Goal: Register for event/course

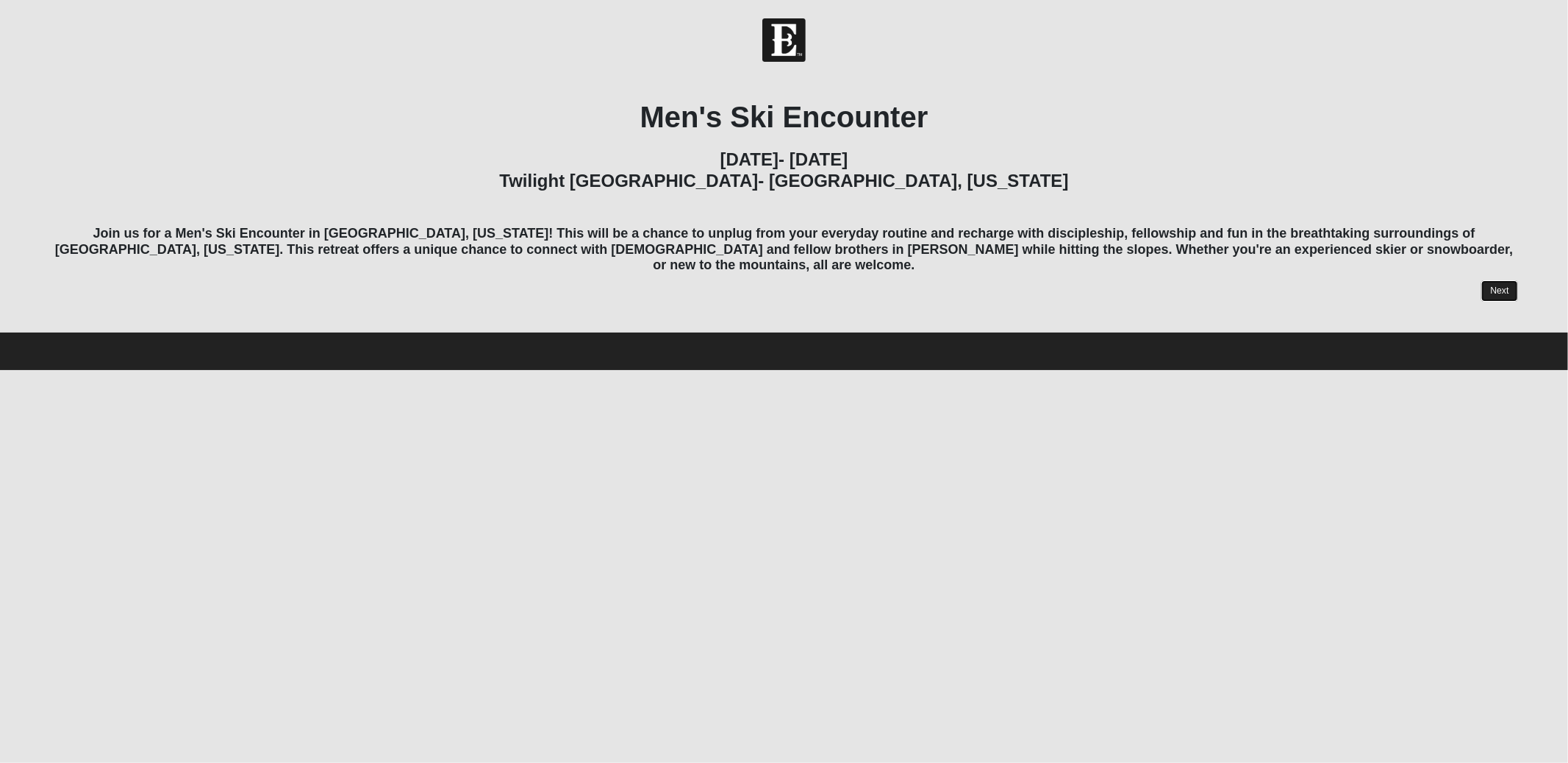
click at [1494, 281] on link "Next" at bounding box center [1499, 291] width 36 height 21
click at [1500, 281] on link "Next" at bounding box center [1499, 291] width 36 height 21
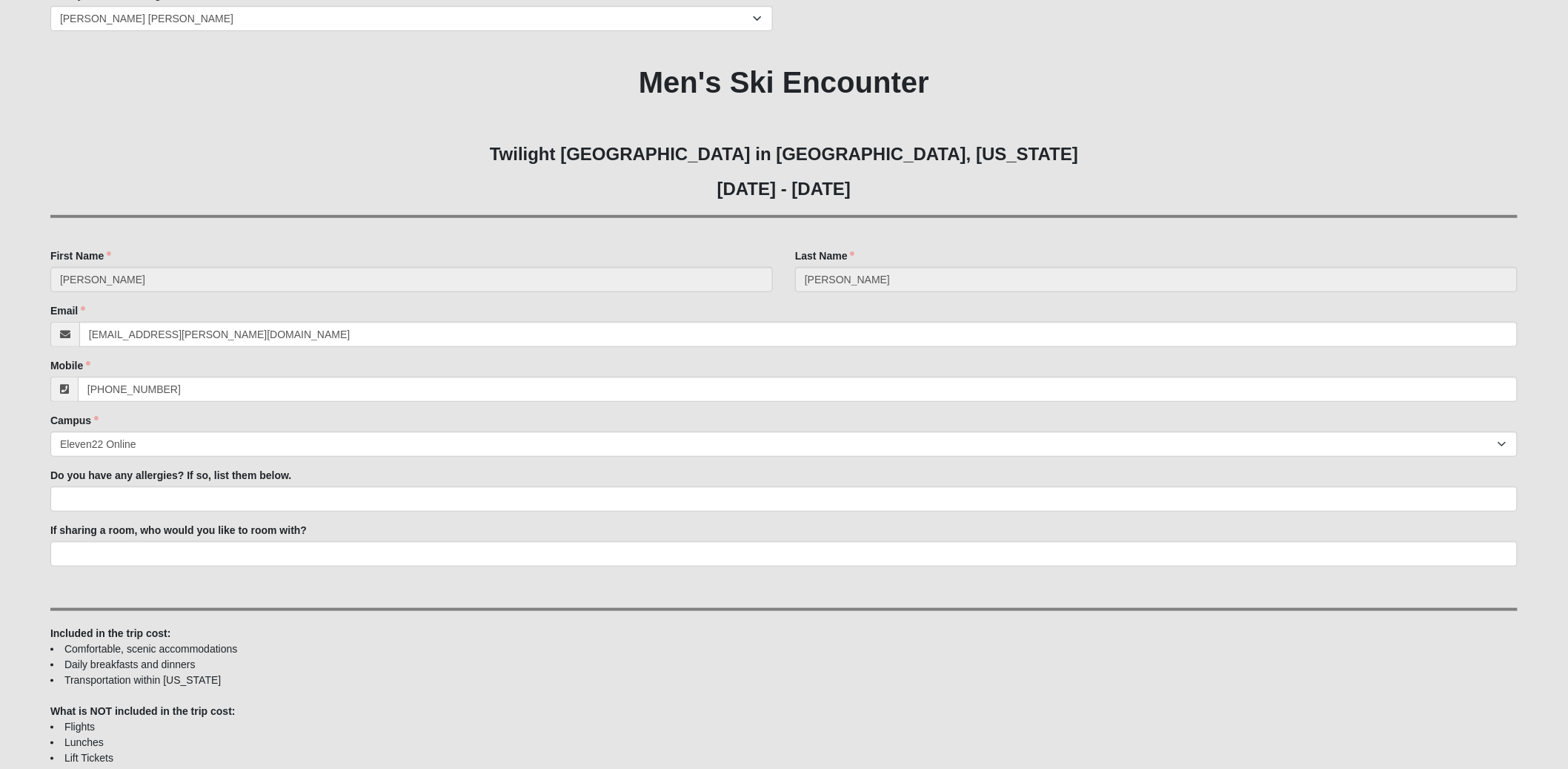
scroll to position [292, 0]
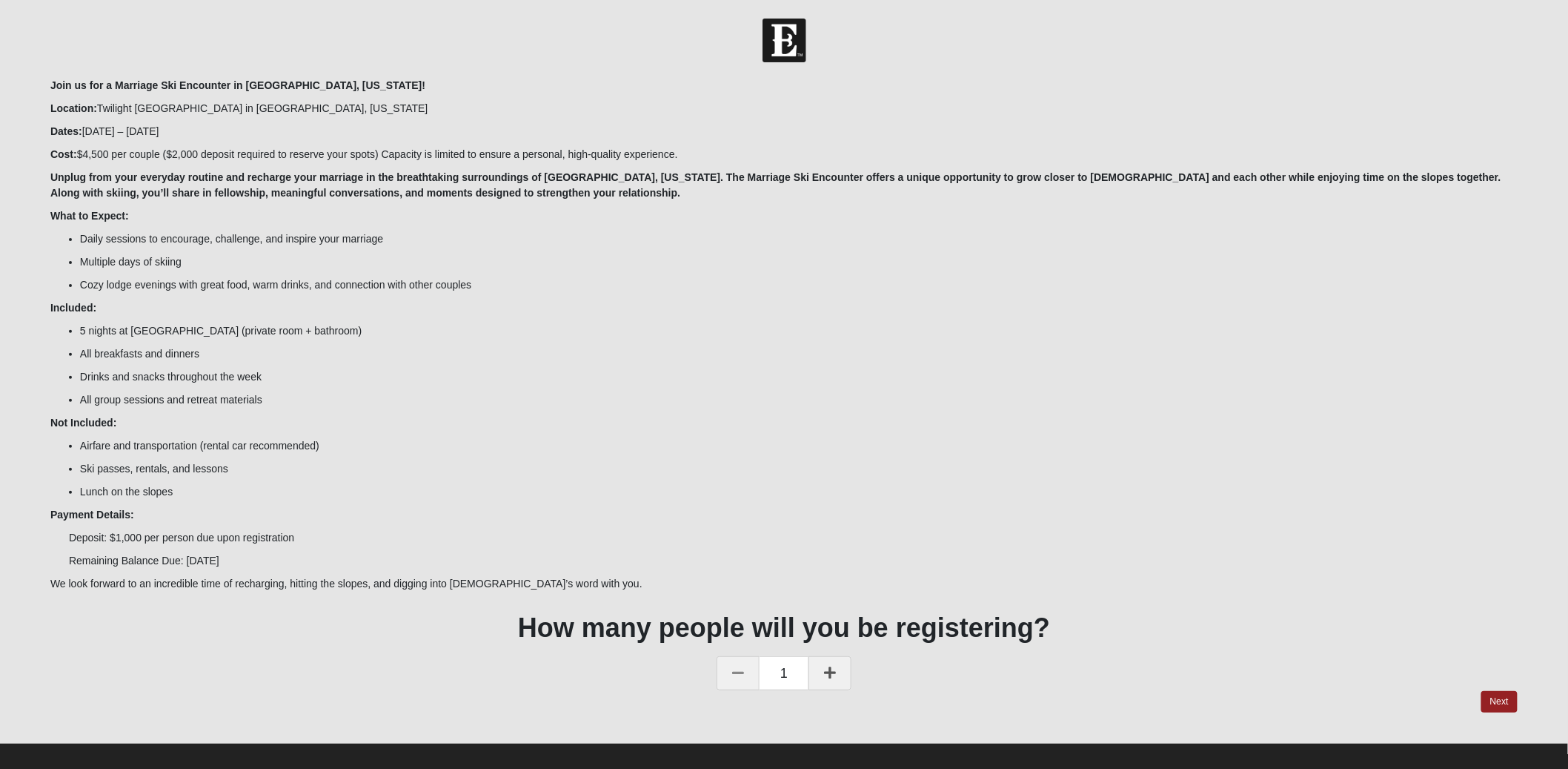
scroll to position [11, 0]
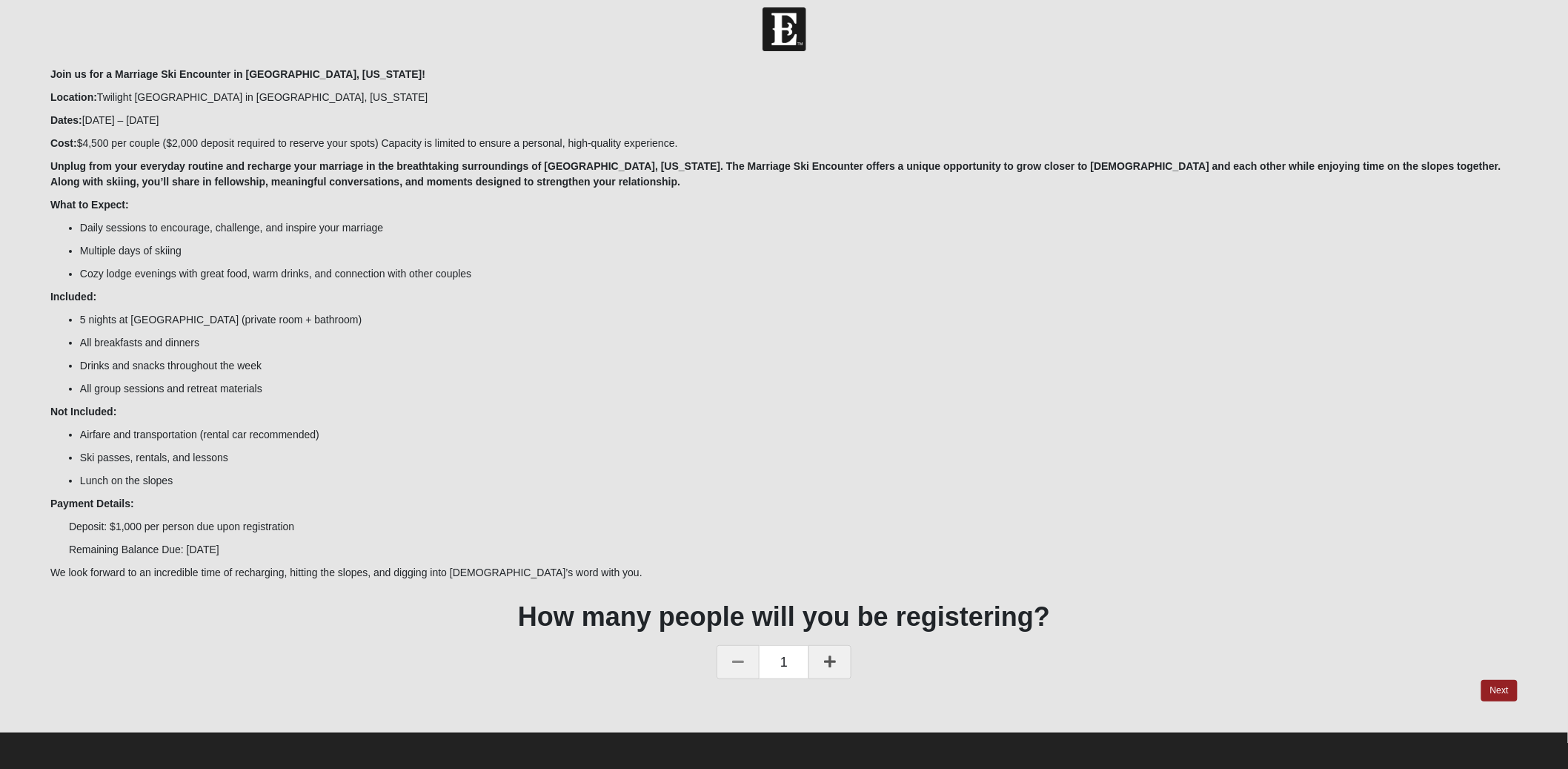
click at [831, 661] on icon at bounding box center [829, 661] width 12 height 13
click at [1501, 685] on link "Next" at bounding box center [1499, 690] width 37 height 21
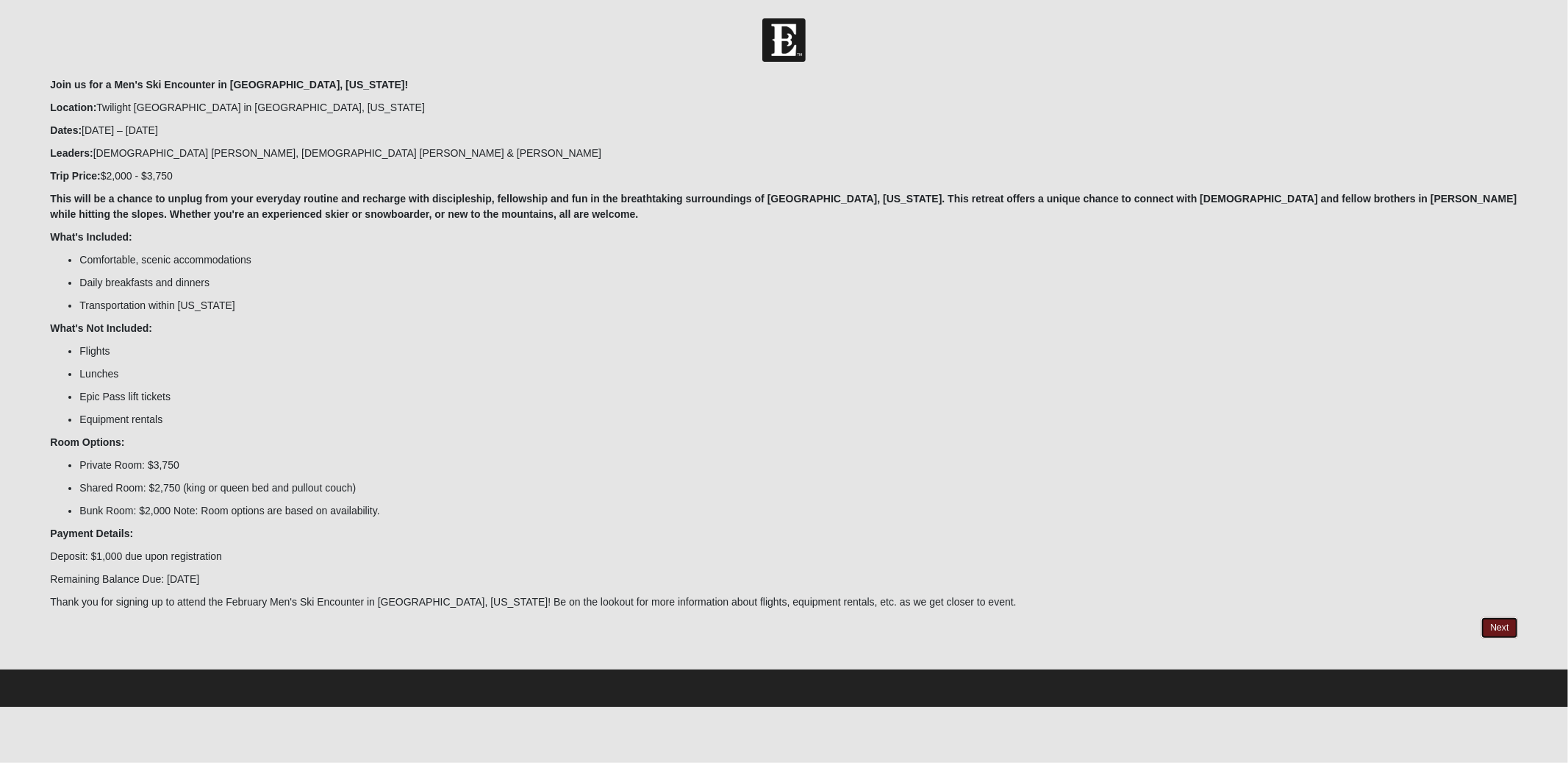
click at [1487, 628] on link "Next" at bounding box center [1499, 628] width 36 height 21
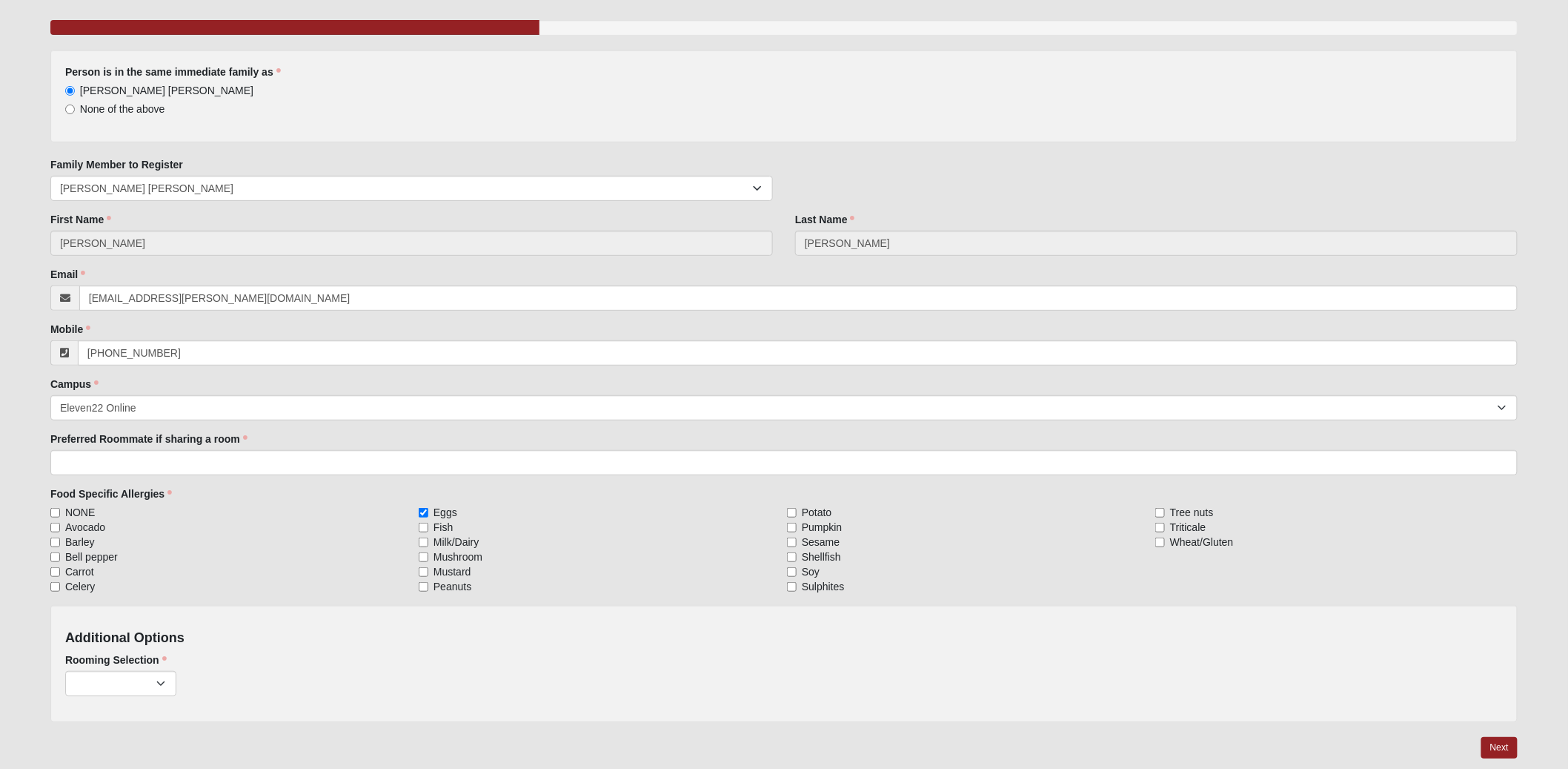
scroll to position [181, 0]
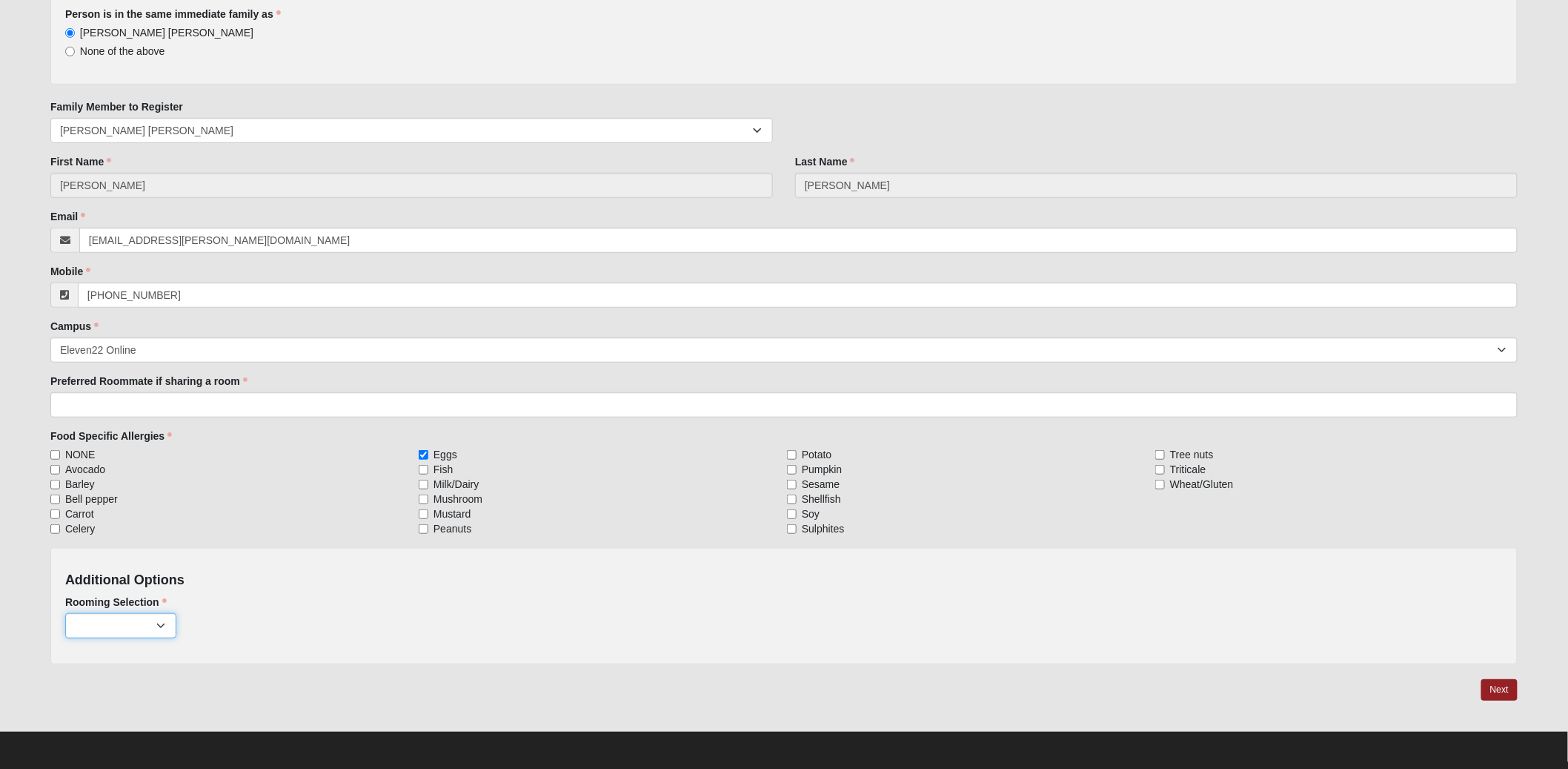
click at [134, 624] on select "Private ($2,750.00) Shared: King/Queen/Pullout ($1,750.00) Bunk Room ($1,000.00)" at bounding box center [120, 625] width 111 height 25
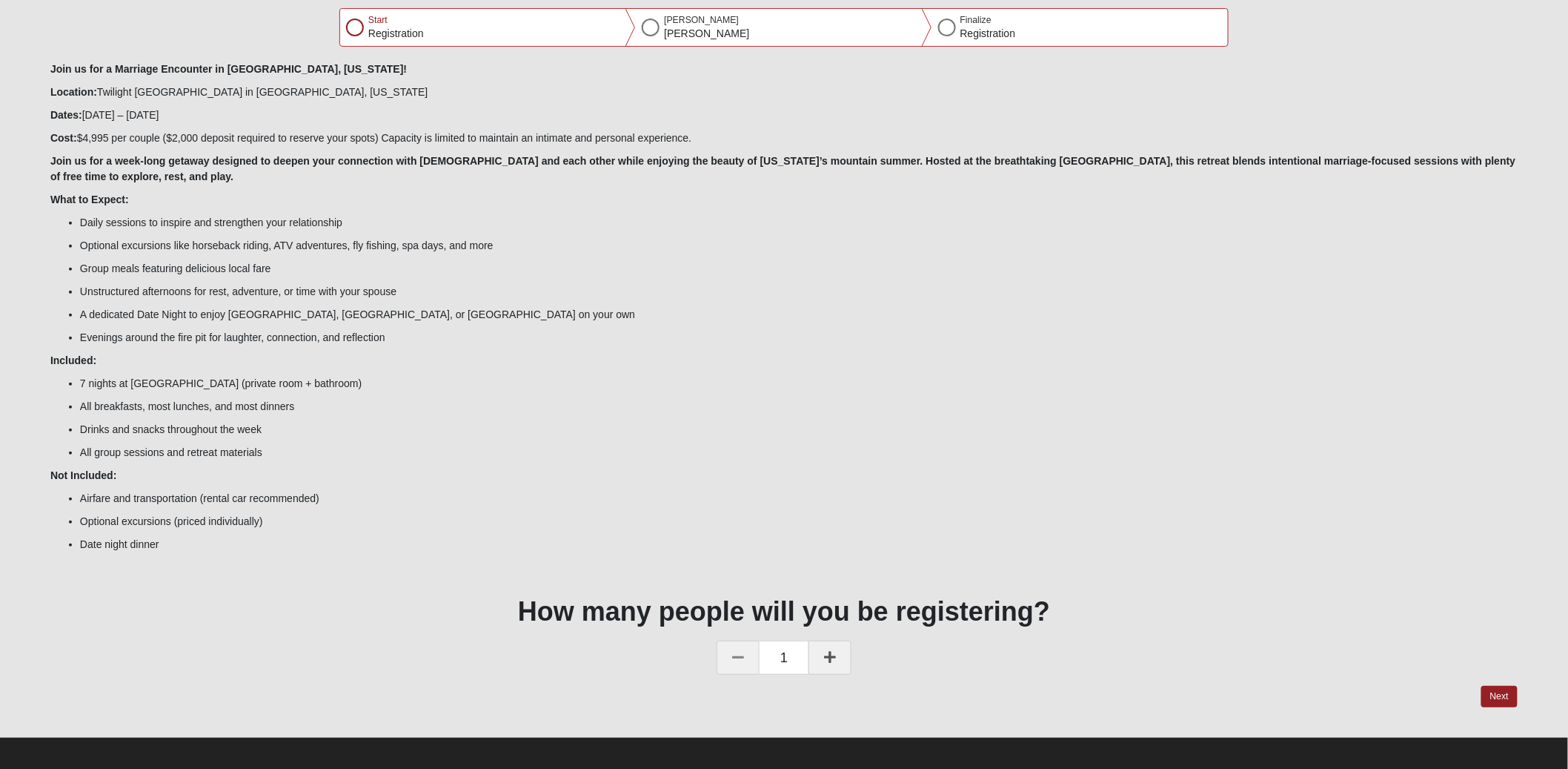
scroll to position [84, 0]
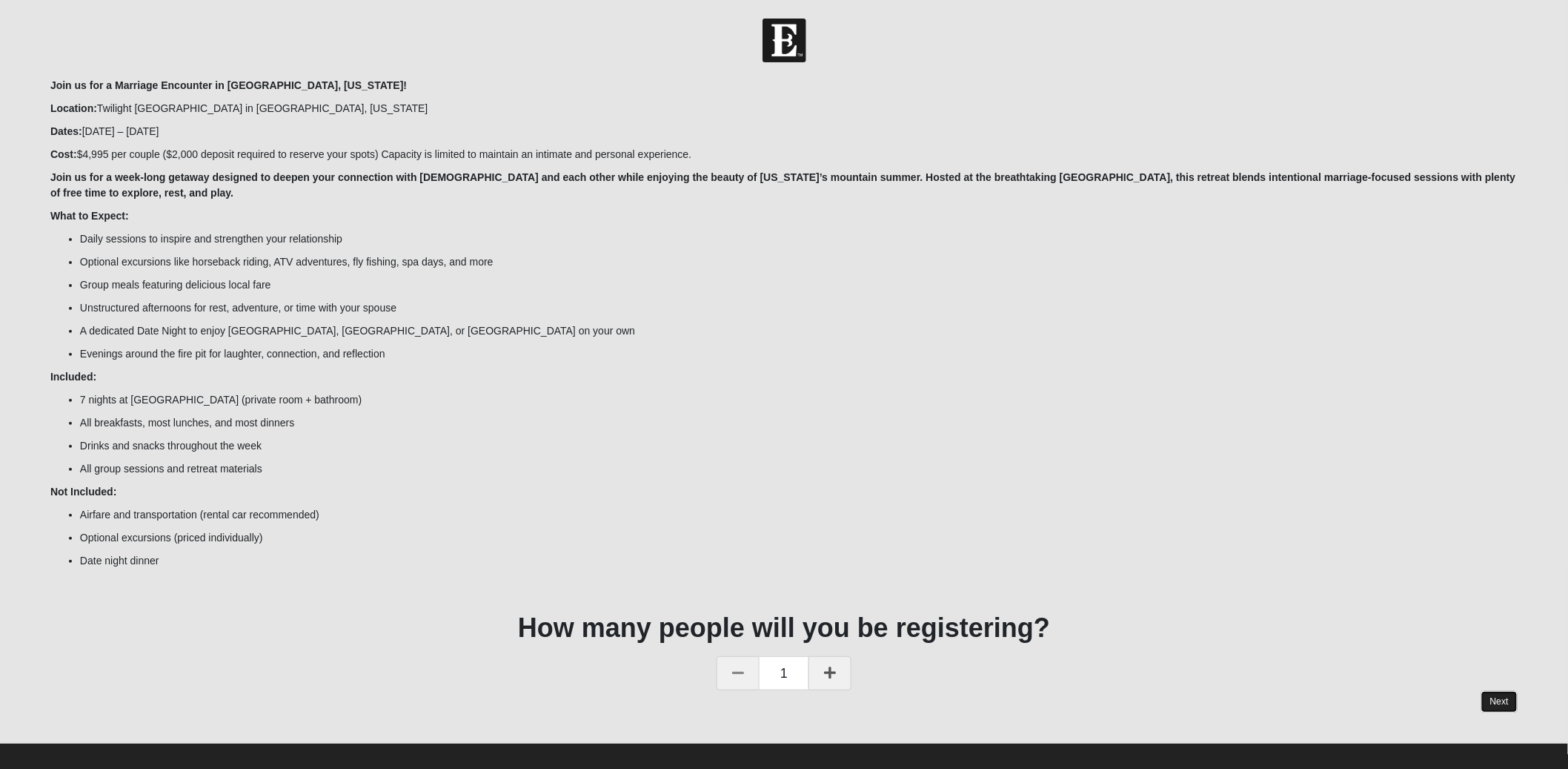
click at [1498, 695] on link "Next" at bounding box center [1499, 701] width 37 height 21
